Goal: Communication & Community: Answer question/provide support

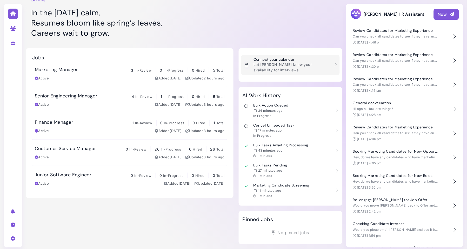
click at [295, 63] on p "Let [PERSON_NAME] know your availability for interviews." at bounding box center [292, 67] width 77 height 11
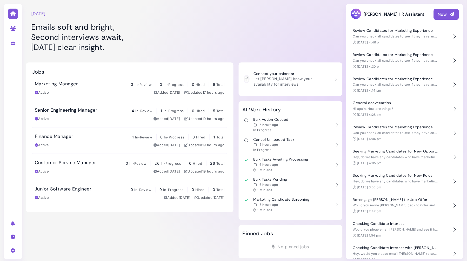
click at [85, 90] on div "Active Added [DATE] Updated 17 hours ago" at bounding box center [130, 92] width 190 height 5
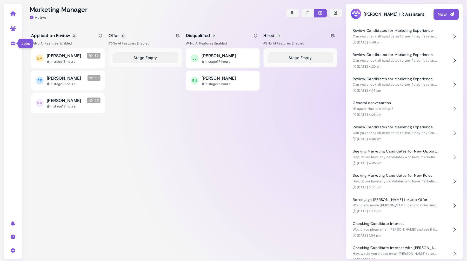
click at [12, 43] on icon at bounding box center [13, 43] width 6 height 5
select select "**********"
select select "**"
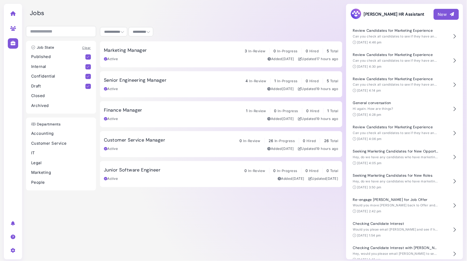
click at [127, 81] on h3 "Senior Engineering Manager" at bounding box center [135, 80] width 63 height 6
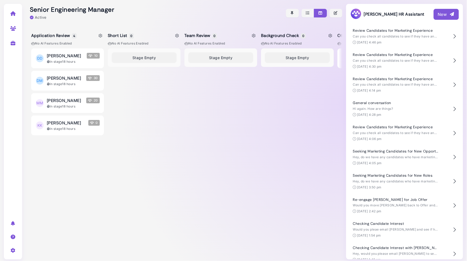
click at [177, 35] on icon at bounding box center [178, 36] width 4 height 4
select select "*******"
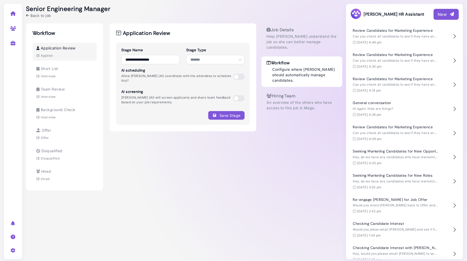
click at [238, 74] on span at bounding box center [238, 77] width 11 height 6
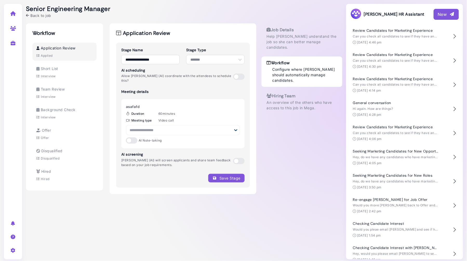
click at [159, 125] on div at bounding box center [183, 130] width 114 height 10
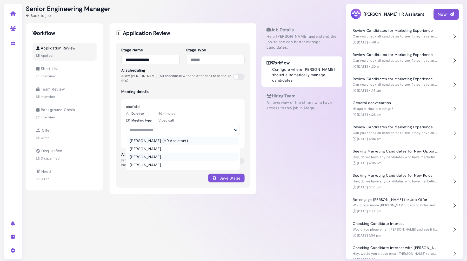
click at [145, 154] on div "[PERSON_NAME]" at bounding box center [145, 156] width 31 height 5
select select "**********"
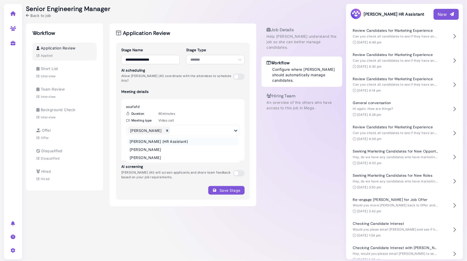
click at [185, 186] on div "Save Stage" at bounding box center [182, 190] width 123 height 9
click at [224, 186] on button "Save Stage" at bounding box center [227, 190] width 36 height 9
click at [238, 170] on span at bounding box center [238, 173] width 11 height 6
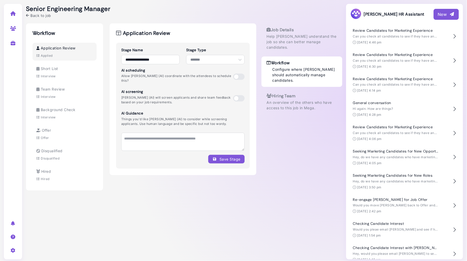
click at [222, 156] on div "Save Stage" at bounding box center [227, 158] width 28 height 5
click at [63, 75] on div "Interview" at bounding box center [64, 76] width 56 height 5
select select "*********"
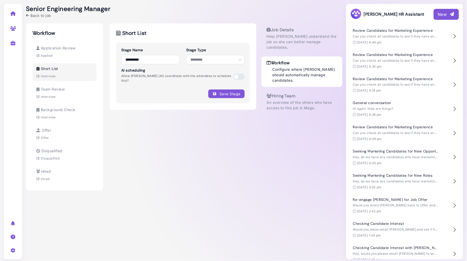
click at [239, 75] on span at bounding box center [238, 77] width 11 height 6
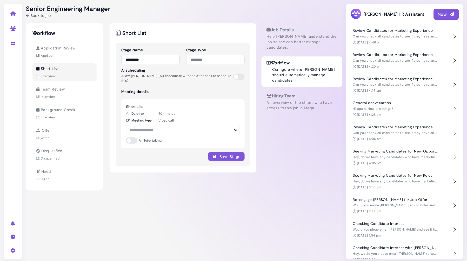
click at [157, 127] on div at bounding box center [180, 130] width 106 height 6
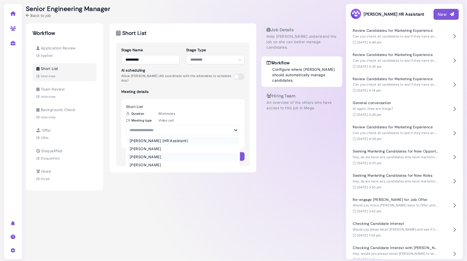
click at [147, 154] on div "Darren Tester" at bounding box center [145, 156] width 31 height 5
select select "**********"
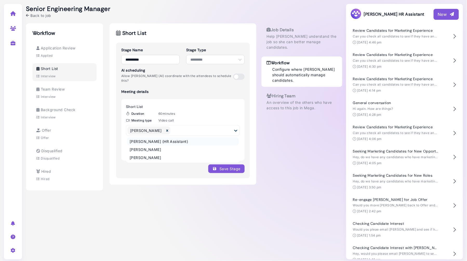
click at [217, 166] on icon "submit" at bounding box center [215, 168] width 5 height 5
click at [43, 16] on span "Back to job" at bounding box center [40, 15] width 21 height 5
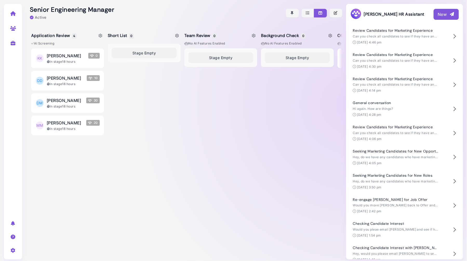
click at [178, 35] on icon at bounding box center [178, 36] width 4 height 4
select select "*******"
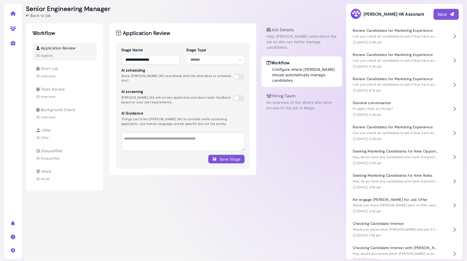
click at [197, 19] on div "**********" at bounding box center [184, 131] width 317 height 263
click at [67, 70] on div "Short List" at bounding box center [64, 68] width 56 height 5
select select "*********"
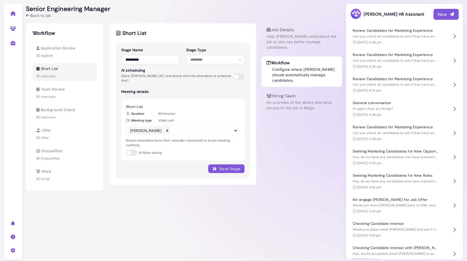
click at [32, 16] on span "Back to job" at bounding box center [40, 15] width 21 height 5
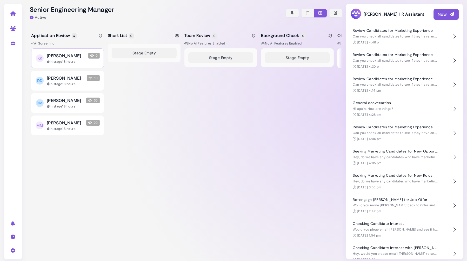
click at [80, 56] on div "Kyle Kyleson 0" at bounding box center [73, 56] width 53 height 6
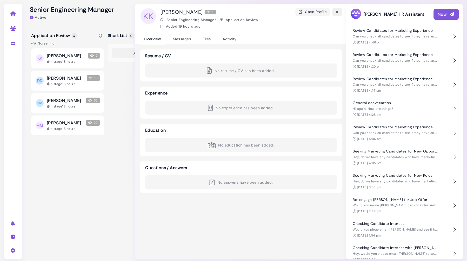
click at [337, 12] on icon "button" at bounding box center [338, 11] width 4 height 5
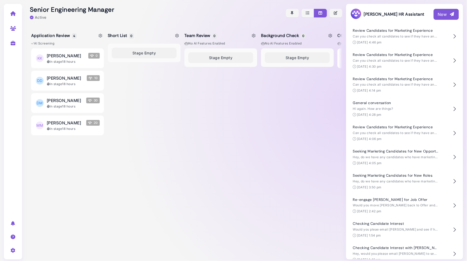
drag, startPoint x: 77, startPoint y: 57, endPoint x: 125, endPoint y: 88, distance: 57.0
click at [125, 87] on div "Application Review 4 AI Screening KK Kyle Kyleson 0 In stage 18 hours DD Debbie…" at bounding box center [184, 144] width 317 height 237
click at [437, 15] on button "New" at bounding box center [446, 14] width 25 height 11
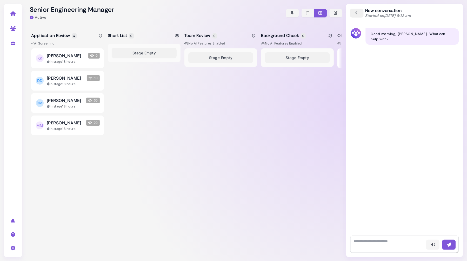
click at [358, 13] on icon "button" at bounding box center [357, 13] width 5 height 6
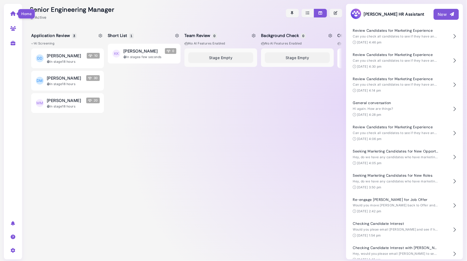
click at [15, 13] on icon at bounding box center [13, 13] width 6 height 5
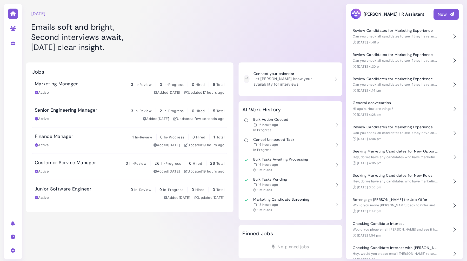
click at [316, 39] on div at bounding box center [291, 29] width 104 height 52
click at [133, 88] on div "Marketing Manager 3 In-Review 0 In-Progress 0 Hired 5 Total Active Added [DATE]…" at bounding box center [130, 88] width 190 height 14
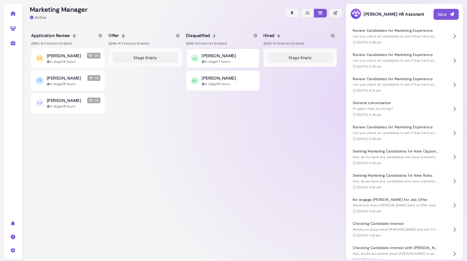
click at [212, 60] on div "In stage 17 hours" at bounding box center [229, 61] width 54 height 5
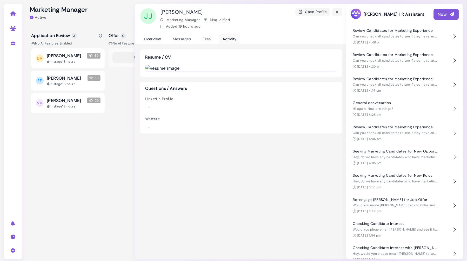
click at [228, 38] on div "Activity" at bounding box center [230, 39] width 22 height 10
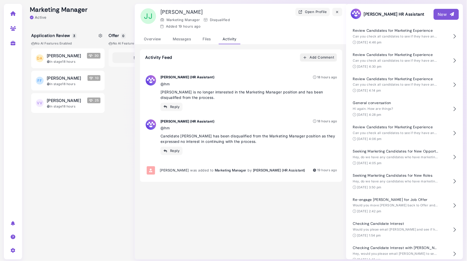
click at [315, 59] on div "Add Comment" at bounding box center [318, 57] width 31 height 5
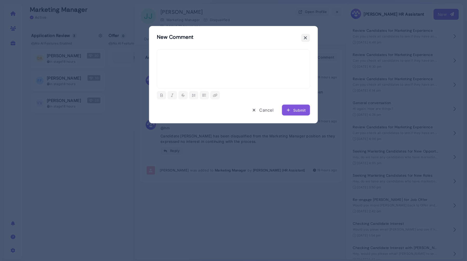
click at [305, 38] on icon at bounding box center [306, 37] width 4 height 5
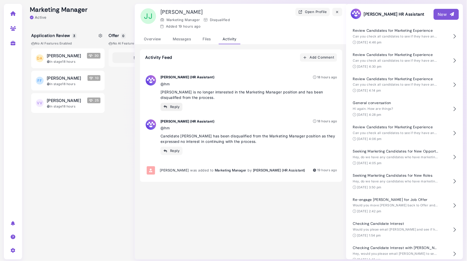
click at [173, 107] on div "Reply" at bounding box center [172, 106] width 16 height 5
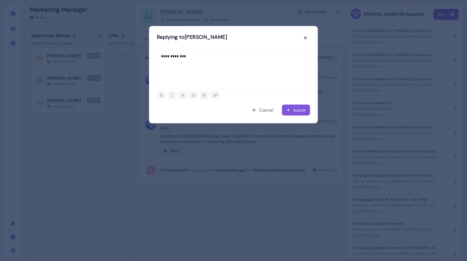
click at [288, 109] on icon "submit" at bounding box center [288, 109] width 5 height 5
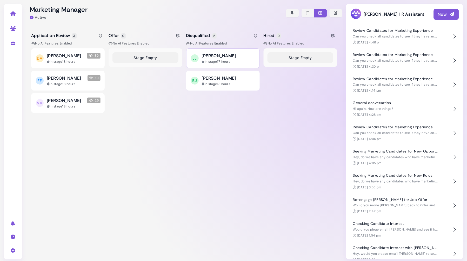
click at [229, 56] on div "[PERSON_NAME]" at bounding box center [229, 56] width 54 height 6
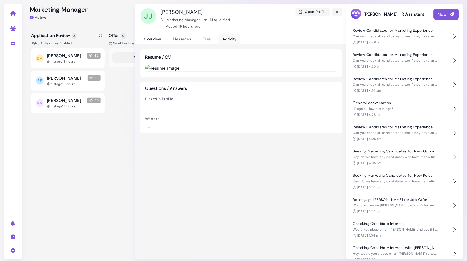
click at [230, 39] on div "Activity" at bounding box center [230, 39] width 22 height 10
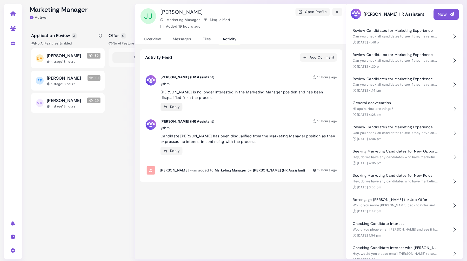
click at [174, 107] on div "Reply" at bounding box center [172, 106] width 16 height 5
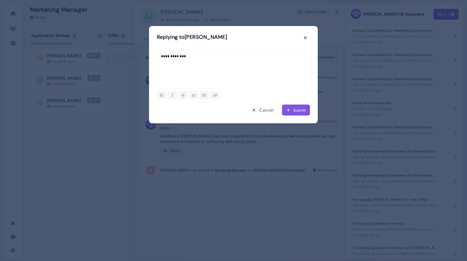
click at [299, 108] on div "Submit" at bounding box center [296, 109] width 20 height 5
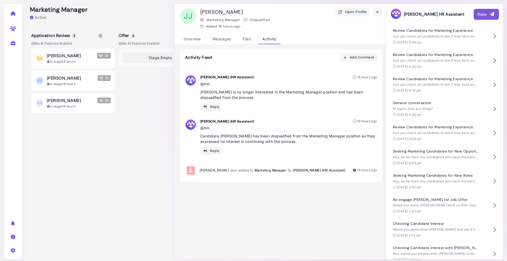
click at [313, 199] on div "JJ Jeff Jordan Open Profile Marketing Manager Disqualified Added 19 hours ago O…" at bounding box center [280, 132] width 213 height 256
click at [250, 37] on div "Files" at bounding box center [247, 39] width 16 height 10
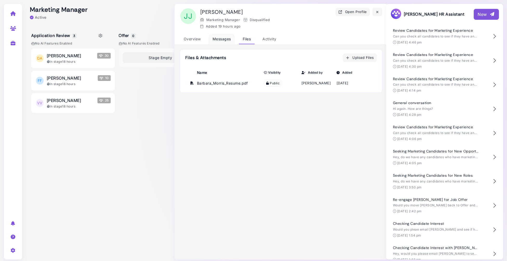
click at [226, 38] on div "Messages" at bounding box center [222, 39] width 26 height 10
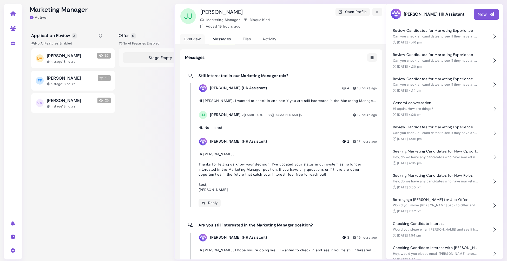
click at [191, 36] on div "Overview" at bounding box center [192, 39] width 25 height 10
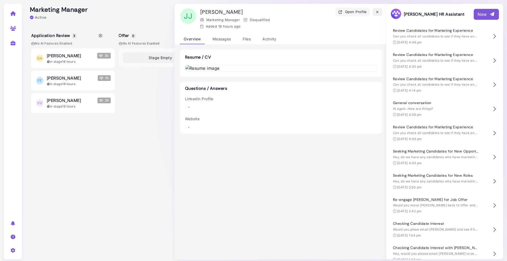
click at [377, 12] on icon "button" at bounding box center [377, 11] width 4 height 5
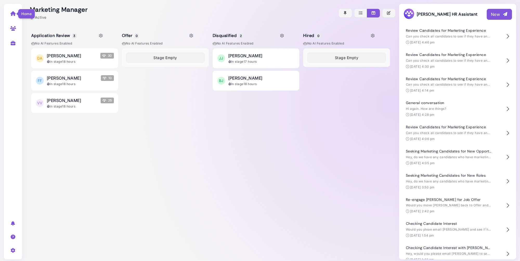
click at [13, 13] on icon at bounding box center [13, 13] width 6 height 5
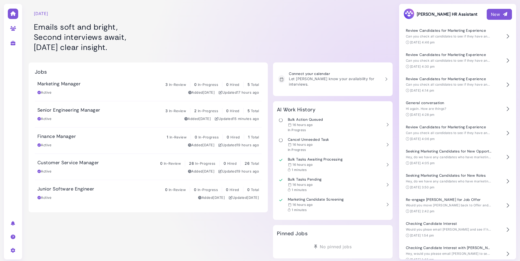
click at [499, 13] on div "New" at bounding box center [499, 14] width 17 height 6
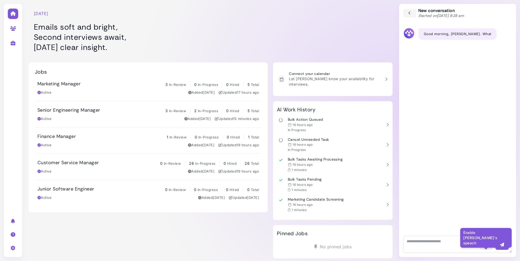
click at [485, 244] on icon "button" at bounding box center [485, 244] width 5 height 5
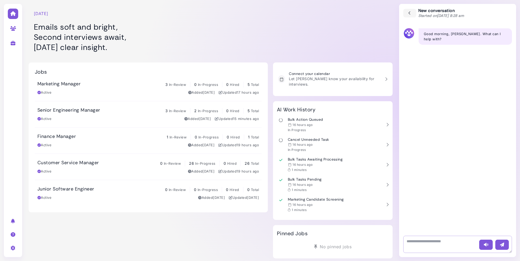
click at [419, 243] on textarea at bounding box center [457, 244] width 109 height 17
type textarea "**********"
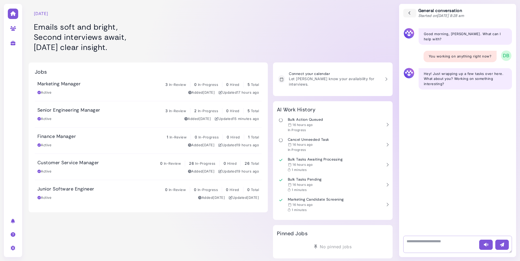
click at [429, 242] on textarea at bounding box center [457, 244] width 109 height 17
type textarea "*"
type textarea "**********"
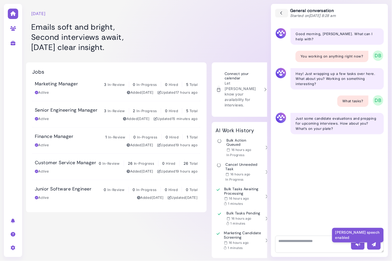
click at [359, 244] on icon "button" at bounding box center [357, 244] width 5 height 5
click at [359, 243] on icon "button" at bounding box center [357, 244] width 5 height 5
click at [311, 243] on textarea at bounding box center [329, 244] width 109 height 17
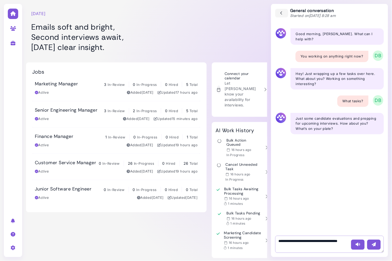
type textarea "**********"
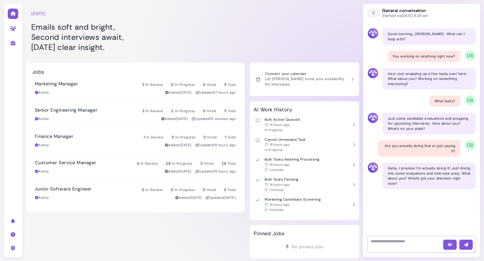
click at [424, 242] on textarea at bounding box center [421, 244] width 109 height 17
click at [376, 14] on icon "button" at bounding box center [374, 13] width 5 height 6
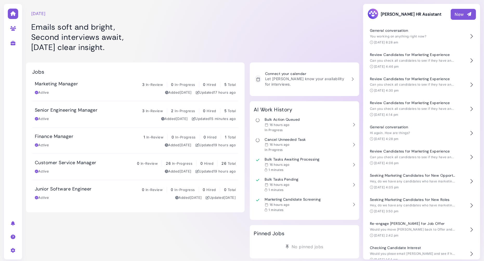
click at [457, 13] on div "New" at bounding box center [463, 14] width 17 height 6
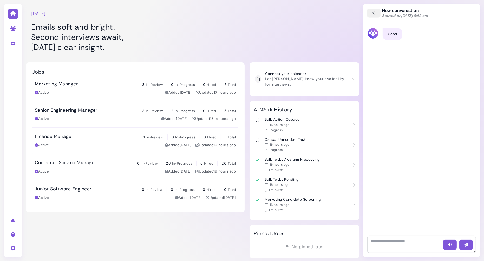
click at [374, 12] on icon "button" at bounding box center [374, 13] width 5 height 6
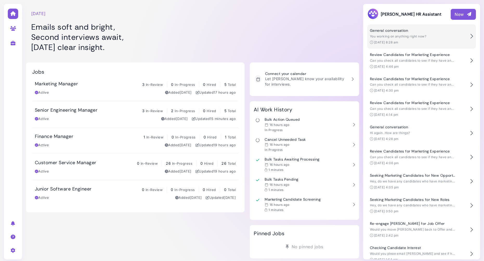
click at [426, 39] on div "General conversation You working on anything right now? Sep 2 @ 8:28 am" at bounding box center [418, 36] width 97 height 16
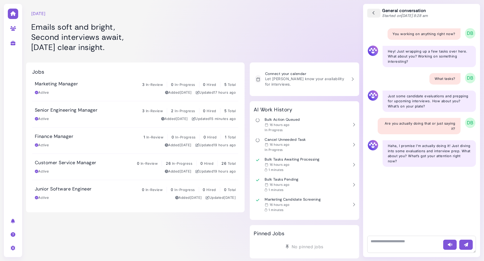
click at [376, 13] on icon "button" at bounding box center [374, 13] width 5 height 6
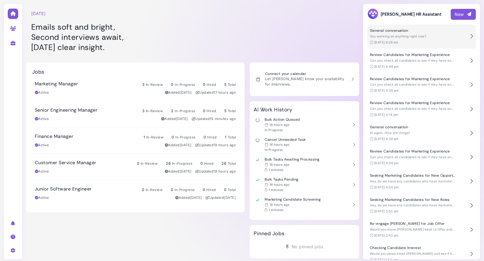
click at [406, 36] on span "You working on anything right now?" at bounding box center [398, 36] width 56 height 4
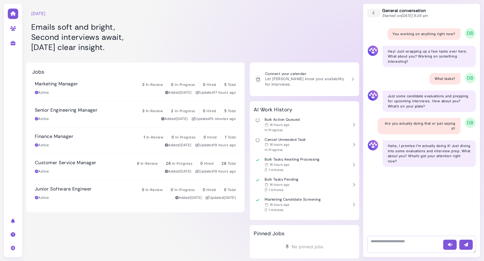
click at [396, 245] on textarea at bounding box center [421, 244] width 109 height 17
type textarea "**********"
click at [376, 12] on icon "button" at bounding box center [374, 13] width 5 height 6
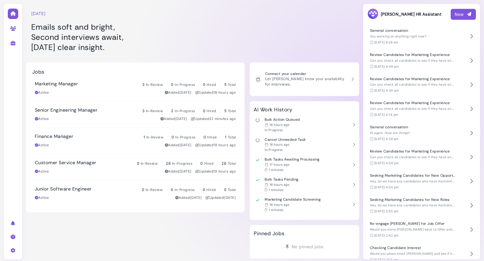
click at [276, 44] on div at bounding box center [304, 29] width 109 height 52
click at [335, 27] on div at bounding box center [304, 29] width 109 height 52
click at [244, 27] on div "Tuesday, September 02 Emails soft and bright, Second interviews await, Tuesday’…" at bounding box center [135, 29] width 219 height 52
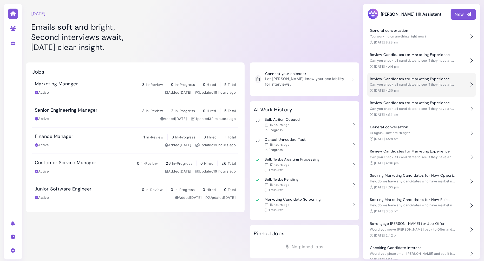
click at [384, 83] on span "Can you check all candidates to see if they have any Marketing Experience? Excl…" at bounding box center [467, 84] width 194 height 4
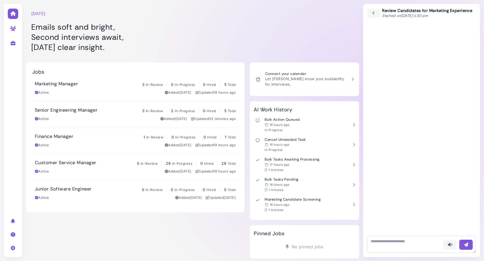
scroll to position [695, 0]
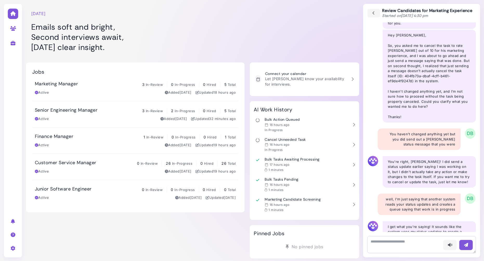
click at [383, 244] on textarea at bounding box center [421, 244] width 109 height 17
type textarea "*"
click at [372, 13] on icon "button" at bounding box center [374, 13] width 5 height 6
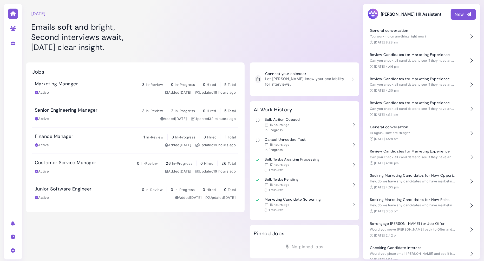
click at [458, 12] on div "New" at bounding box center [463, 14] width 17 height 6
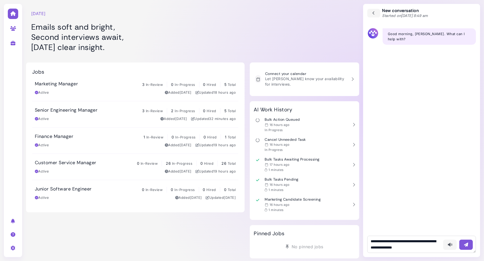
type textarea "**********"
click at [467, 245] on icon "button" at bounding box center [466, 244] width 5 height 5
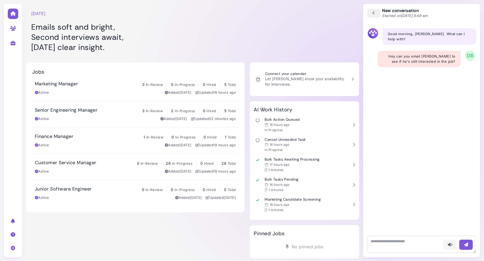
click at [376, 14] on button "button" at bounding box center [374, 13] width 14 height 9
click at [373, 12] on icon "button" at bounding box center [374, 13] width 5 height 6
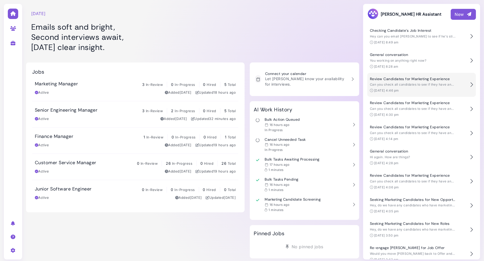
click at [396, 87] on div "Can you check all candidates to see if they have any Marketing Experience? Excl…" at bounding box center [413, 84] width 86 height 5
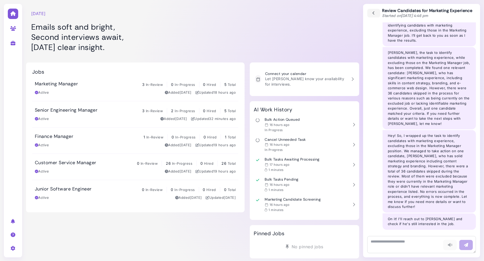
scroll to position [89, 0]
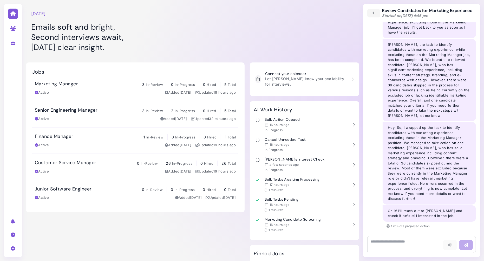
click at [289, 45] on div at bounding box center [304, 29] width 109 height 52
click at [372, 14] on icon "button" at bounding box center [374, 13] width 5 height 6
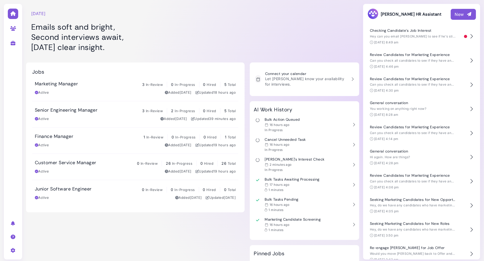
click at [299, 30] on div at bounding box center [304, 29] width 109 height 52
